Goal: Navigation & Orientation: Find specific page/section

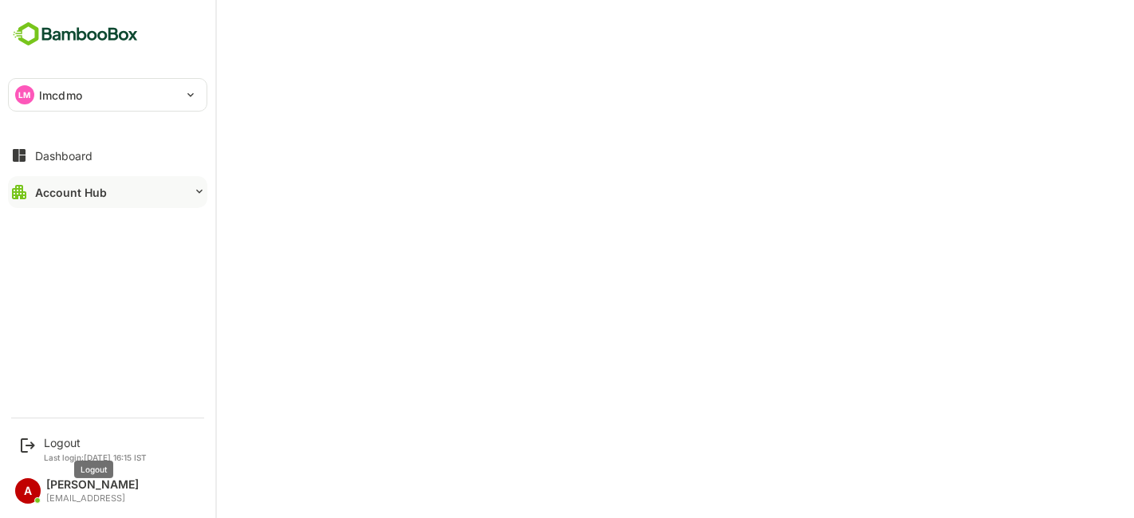
click at [62, 440] on div "Logout" at bounding box center [95, 443] width 103 height 14
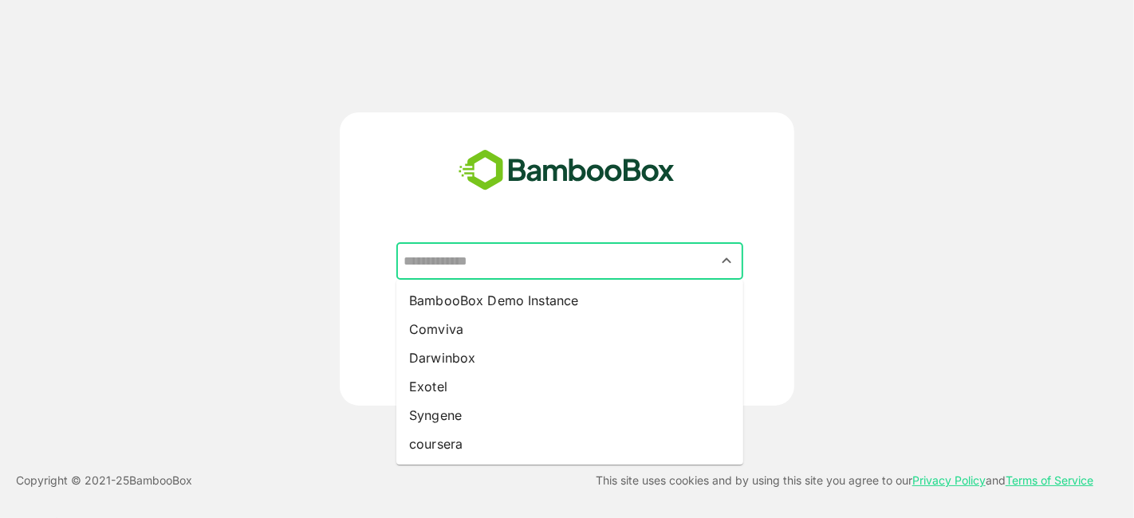
click at [556, 254] on input "text" at bounding box center [569, 261] width 340 height 30
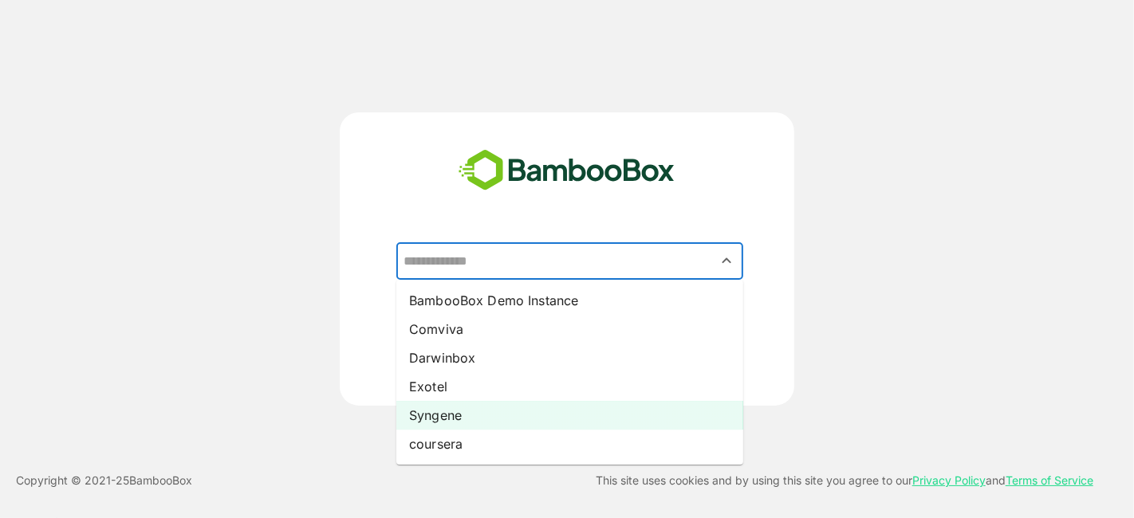
click at [473, 406] on li "Syngene" at bounding box center [569, 415] width 347 height 29
type input "*******"
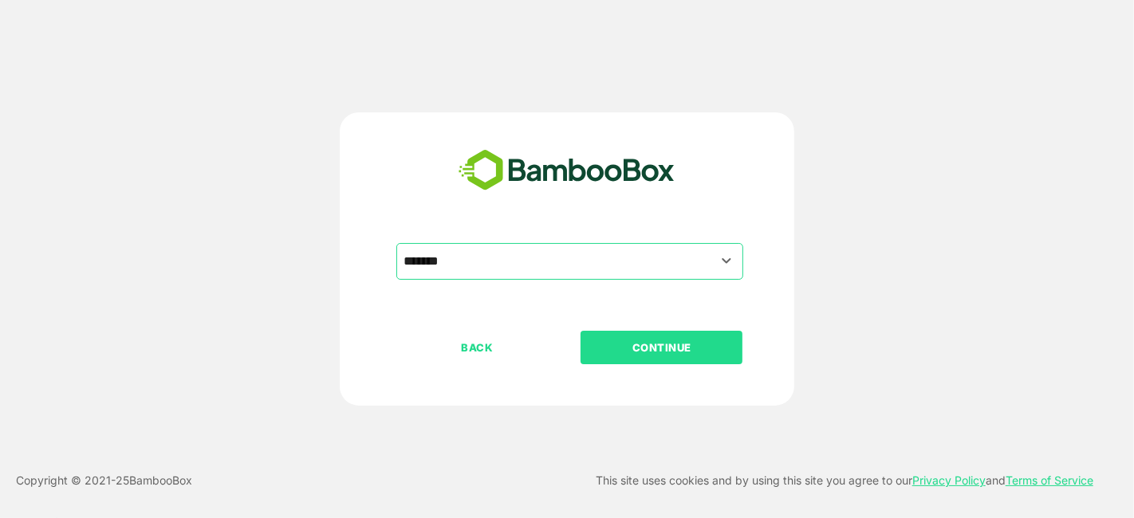
click at [609, 336] on button "CONTINUE" at bounding box center [661, 347] width 162 height 33
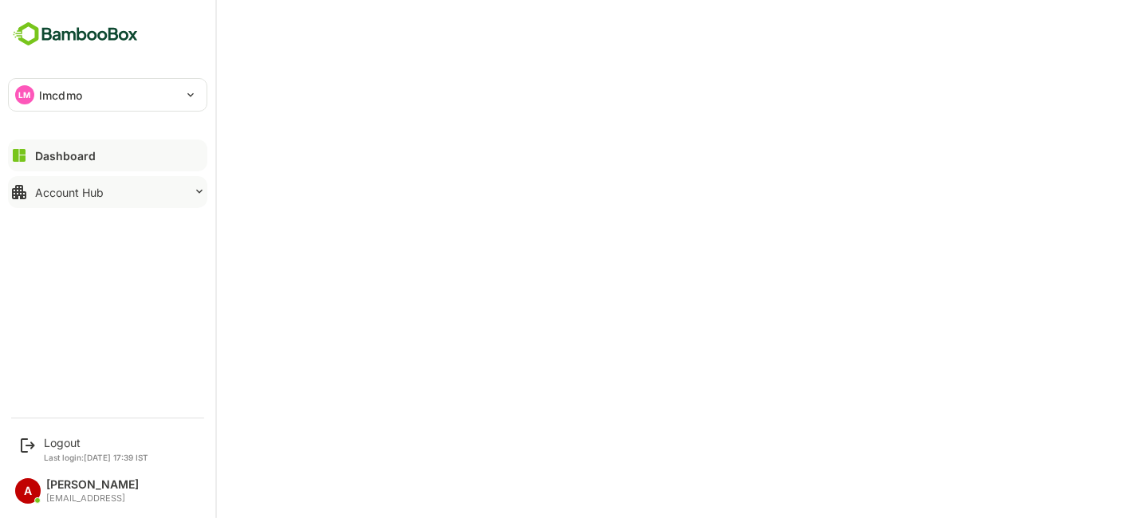
click at [76, 192] on div "Account Hub" at bounding box center [69, 193] width 69 height 14
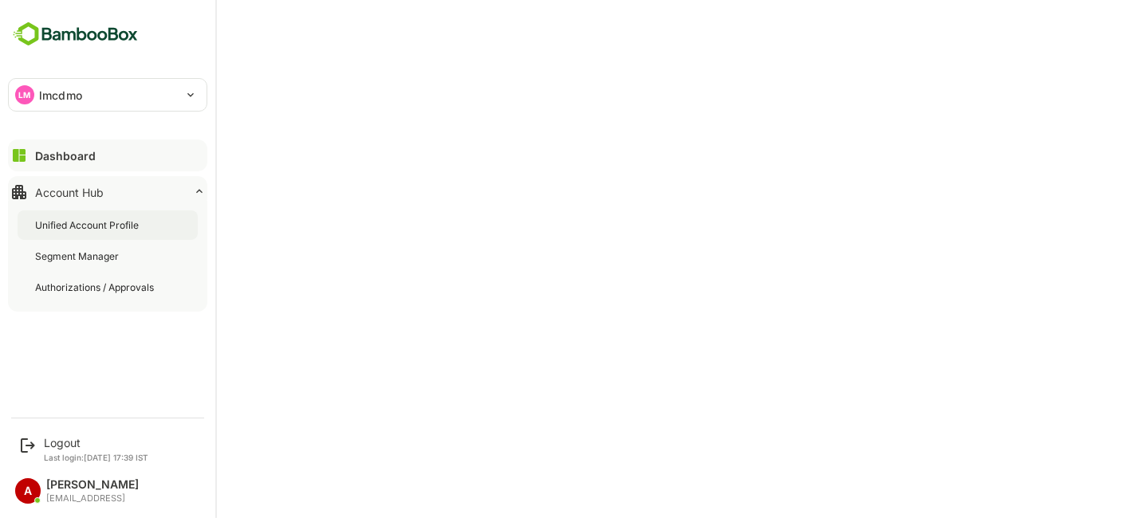
click at [77, 223] on div "Unified Account Profile" at bounding box center [88, 225] width 107 height 14
click at [85, 256] on div "Segment Manager" at bounding box center [78, 257] width 87 height 14
click at [86, 164] on button "Dashboard" at bounding box center [107, 156] width 199 height 32
